Goal: Task Accomplishment & Management: Manage account settings

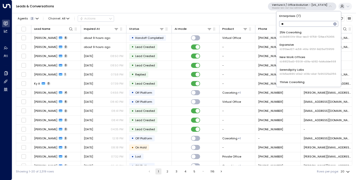
type input "*"
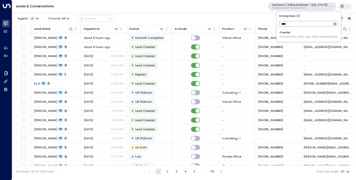
type input "****"
click at [309, 36] on span "ID: b6d56953-0354-4d8c-85a9-b9f5de32c6fb" at bounding box center [308, 37] width 58 height 4
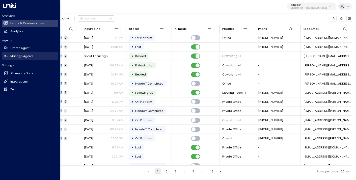
click at [22, 55] on h2 "Manage Agents" at bounding box center [21, 56] width 23 height 4
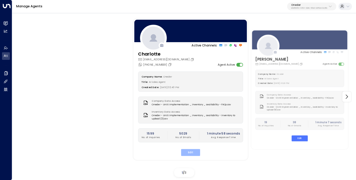
click at [186, 151] on button "Edit" at bounding box center [190, 152] width 19 height 7
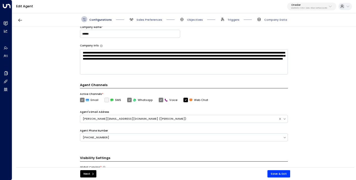
scroll to position [74, 0]
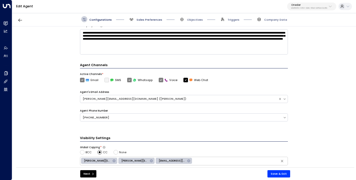
click at [143, 21] on span "Sales Preferences" at bounding box center [149, 20] width 26 height 4
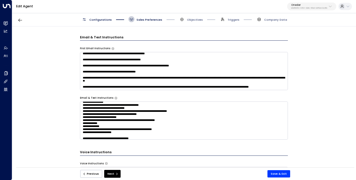
scroll to position [101, 0]
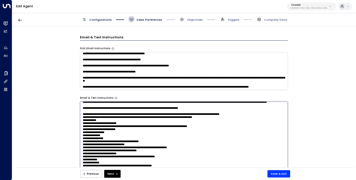
click at [99, 119] on textarea at bounding box center [184, 154] width 208 height 107
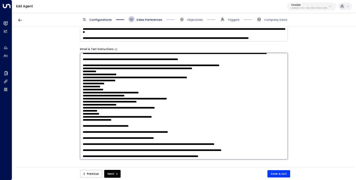
scroll to position [278, 0]
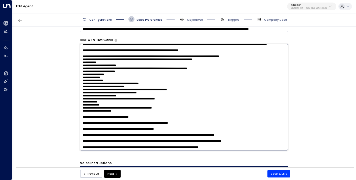
click at [246, 147] on textarea at bounding box center [184, 97] width 208 height 107
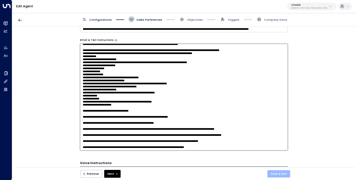
type textarea "**********"
click at [276, 174] on button "Save & Exit" at bounding box center [278, 173] width 23 height 7
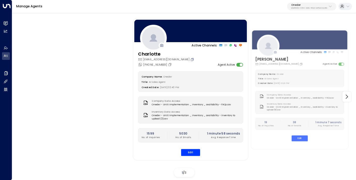
click at [191, 59] on icon "Copy" at bounding box center [192, 59] width 3 height 3
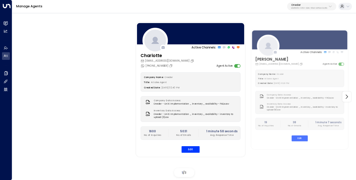
click at [302, 8] on p "b6d56953-0354-4d8c-85a9-b9f5de32c6fb" at bounding box center [309, 8] width 36 height 2
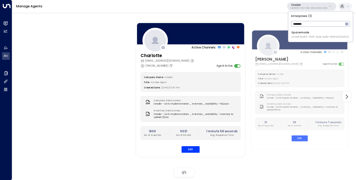
type input "********"
click at [298, 36] on span "ID: 0d57b456-76f9-434b-bc82-bf954502d602" at bounding box center [319, 37] width 57 height 4
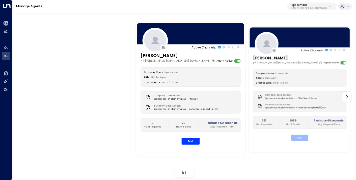
click at [297, 138] on button "Edit" at bounding box center [299, 137] width 17 height 6
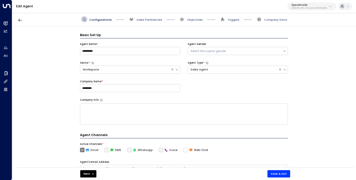
scroll to position [6, 0]
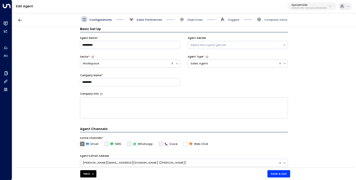
click at [148, 20] on span "Sales Preferences" at bounding box center [149, 20] width 26 height 4
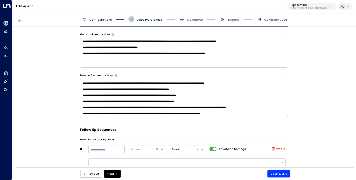
scroll to position [47, 0]
click at [199, 17] on span "Objectives" at bounding box center [191, 19] width 24 height 6
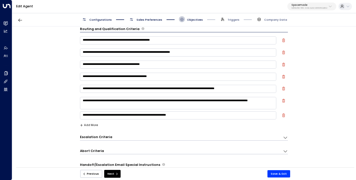
scroll to position [4, 0]
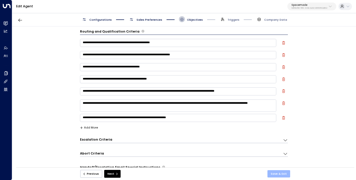
click at [273, 173] on button "Save & Exit" at bounding box center [278, 173] width 23 height 7
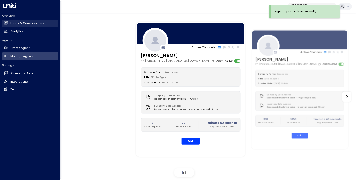
click at [17, 23] on h2 "Leads & Conversations" at bounding box center [27, 23] width 34 height 4
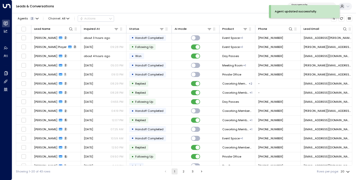
click at [72, 9] on div "Leads & Conversations Spacemade 0d57b456-76f9-434b-bc82-bf954502d602" at bounding box center [184, 6] width 344 height 13
click at [33, 17] on div "Agents 2" at bounding box center [26, 18] width 17 height 3
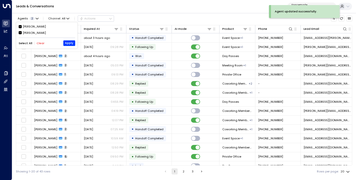
click at [39, 42] on button "Clear" at bounding box center [41, 43] width 8 height 3
click at [34, 32] on div "[PERSON_NAME]" at bounding box center [34, 33] width 23 height 4
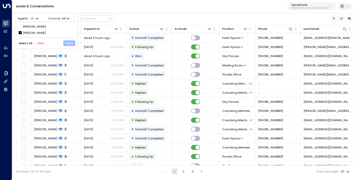
click at [67, 43] on button "Apply" at bounding box center [69, 43] width 12 height 6
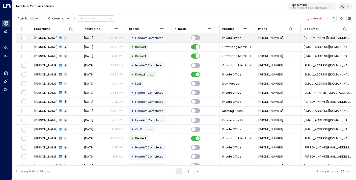
click at [93, 40] on span "[DATE]" at bounding box center [88, 38] width 9 height 4
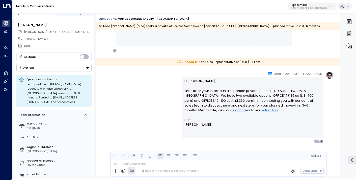
scroll to position [273, 0]
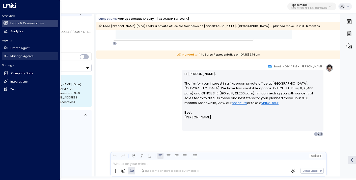
click at [22, 56] on h2 "Manage Agents" at bounding box center [21, 56] width 23 height 4
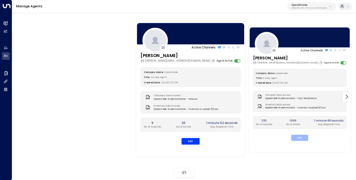
click at [306, 137] on button "Edit" at bounding box center [299, 137] width 17 height 6
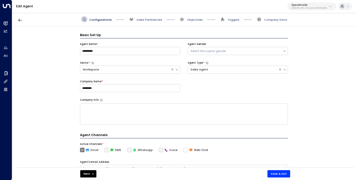
scroll to position [6, 0]
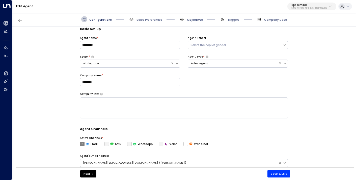
click at [195, 21] on span "Objectives" at bounding box center [195, 20] width 16 height 4
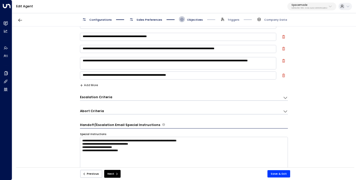
scroll to position [45, 0]
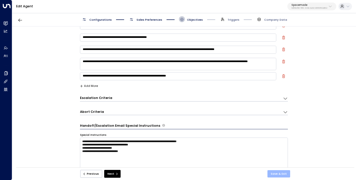
click at [281, 174] on button "Save & Exit" at bounding box center [278, 173] width 23 height 7
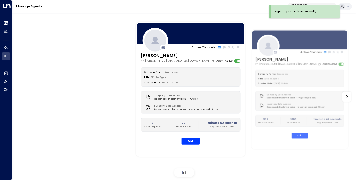
click at [299, 4] on p "Spacemade" at bounding box center [309, 5] width 36 height 3
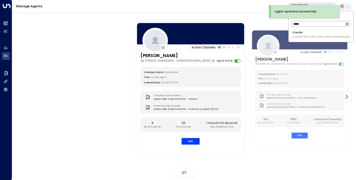
type input "*****"
click at [301, 36] on span "ID: b6d56953-0354-4d8c-85a9-b9f5de32c6fb" at bounding box center [321, 37] width 58 height 4
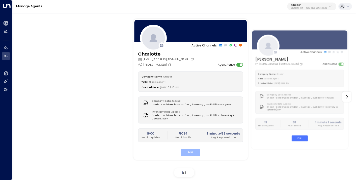
click at [195, 150] on button "Edit" at bounding box center [190, 152] width 19 height 7
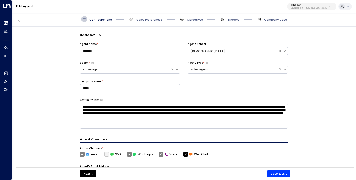
scroll to position [6, 0]
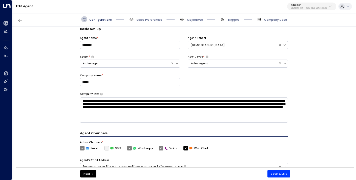
click at [154, 23] on div "Configurations Sales Preferences Objectives Triggers Company Data" at bounding box center [184, 19] width 344 height 14
click at [152, 19] on span "Sales Preferences" at bounding box center [149, 20] width 26 height 4
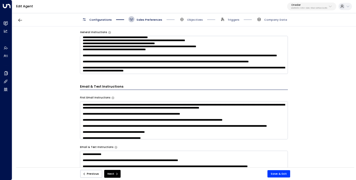
scroll to position [178, 0]
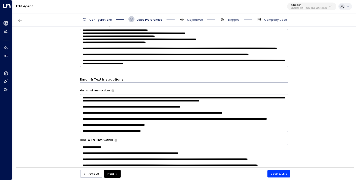
click at [240, 64] on textarea at bounding box center [184, 48] width 208 height 38
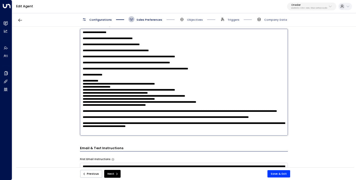
scroll to position [49, 0]
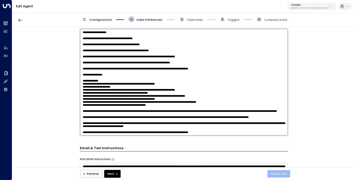
type textarea "**********"
click at [276, 172] on button "Save & Exit" at bounding box center [278, 173] width 23 height 7
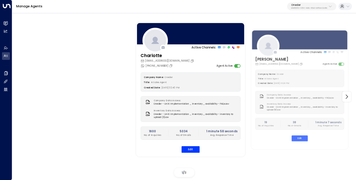
click at [303, 7] on p "b6d56953-0354-4d8c-85a9-b9f5de32c6fb" at bounding box center [309, 8] width 36 height 2
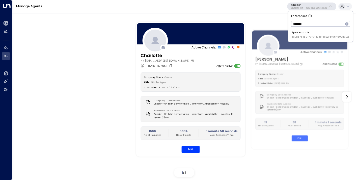
type input "********"
click at [299, 37] on span "ID: 0d57b456-76f9-434b-bc82-bf954502d602" at bounding box center [319, 37] width 57 height 4
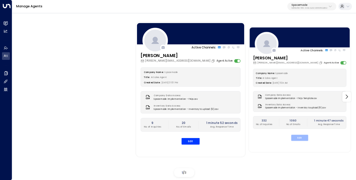
click at [304, 140] on button "Edit" at bounding box center [299, 137] width 17 height 6
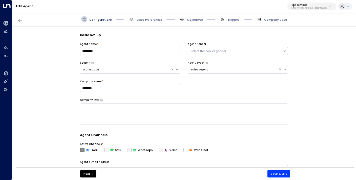
scroll to position [6, 0]
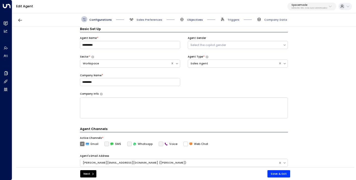
click at [193, 21] on span "Objectives" at bounding box center [195, 20] width 16 height 4
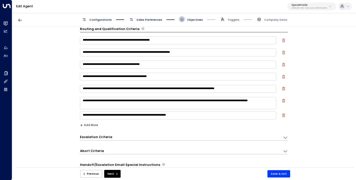
click at [140, 115] on textarea "**********" at bounding box center [178, 115] width 196 height 8
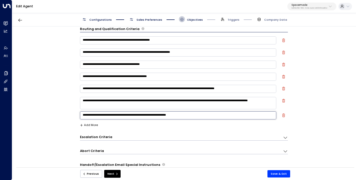
click at [204, 113] on textarea "**********" at bounding box center [178, 115] width 196 height 8
click at [138, 116] on textarea "**********" at bounding box center [178, 115] width 196 height 8
type textarea "**********"
click at [274, 171] on button "Save & Exit" at bounding box center [278, 173] width 23 height 7
